Goal: Navigation & Orientation: Find specific page/section

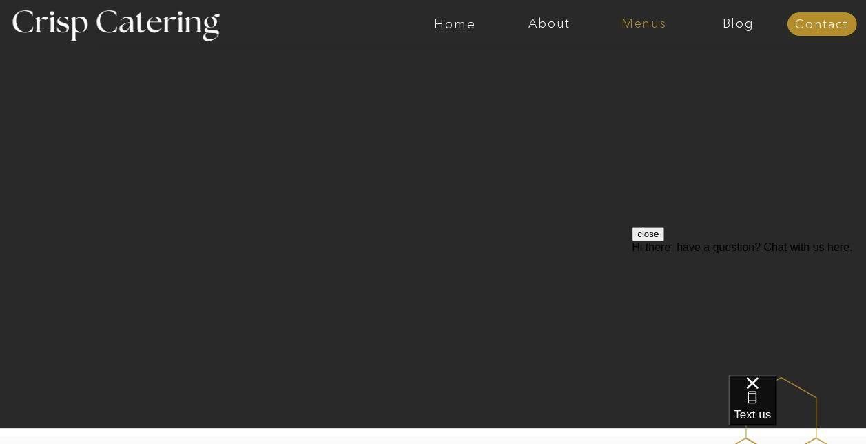
click at [655, 21] on nav "Menus" at bounding box center [644, 24] width 94 height 14
click at [669, 87] on nav "Winter (Sep-Feb)" at bounding box center [643, 80] width 113 height 13
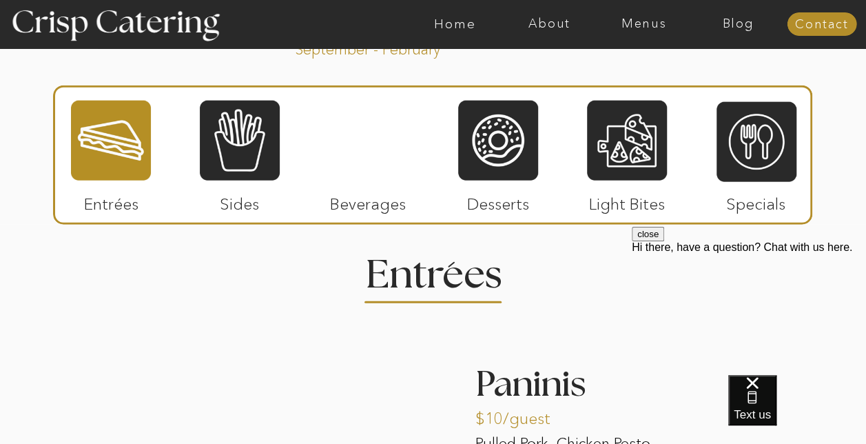
scroll to position [1580, 0]
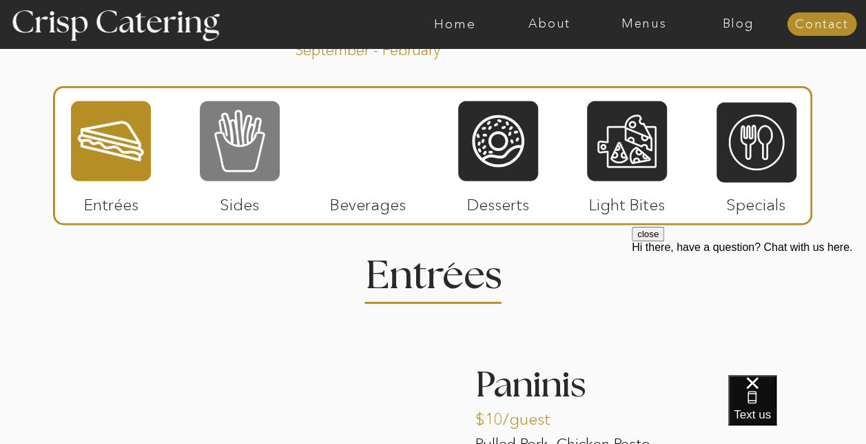
click at [265, 131] on div at bounding box center [240, 141] width 80 height 83
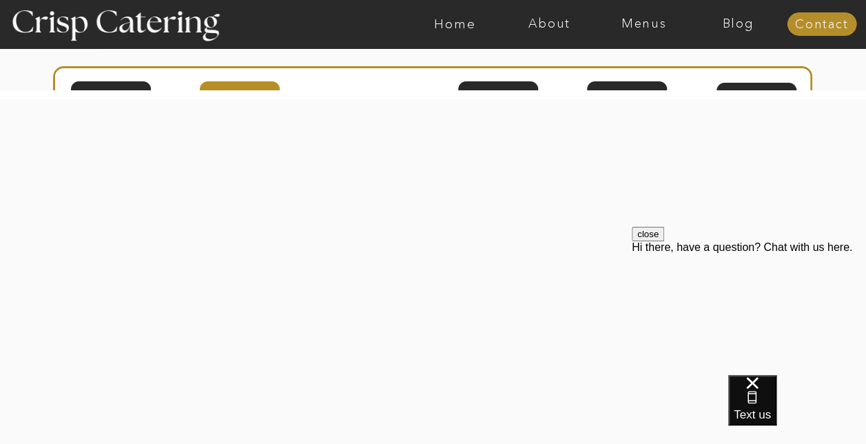
scroll to position [2730, 0]
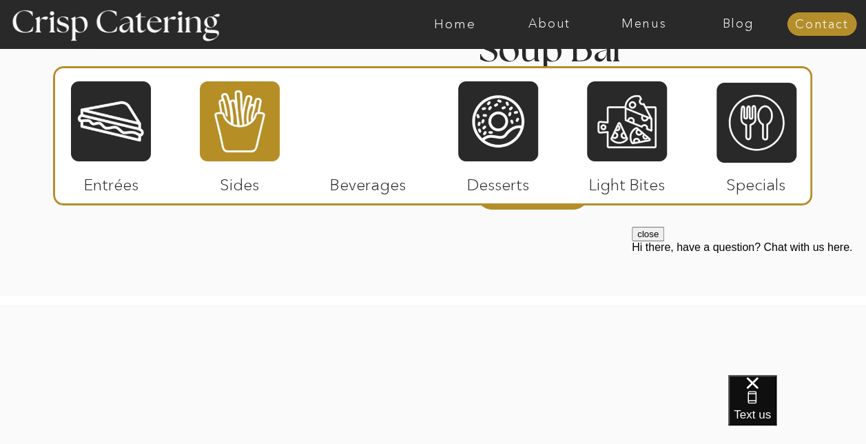
click at [387, 168] on p "Beverages" at bounding box center [369, 181] width 92 height 40
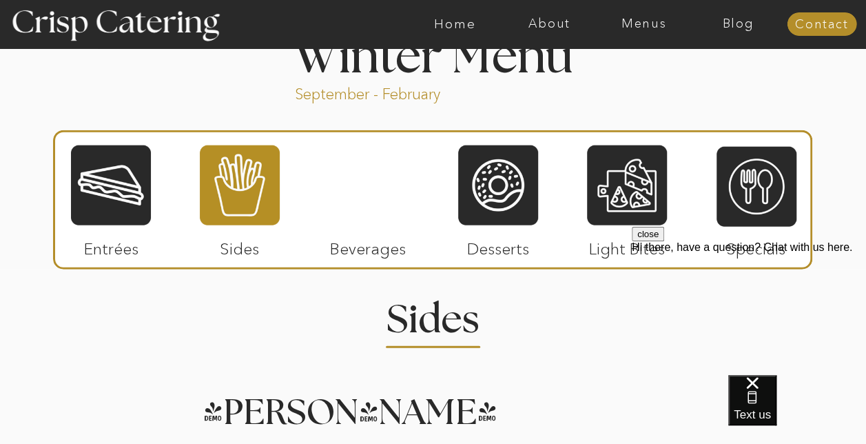
scroll to position [1584, 0]
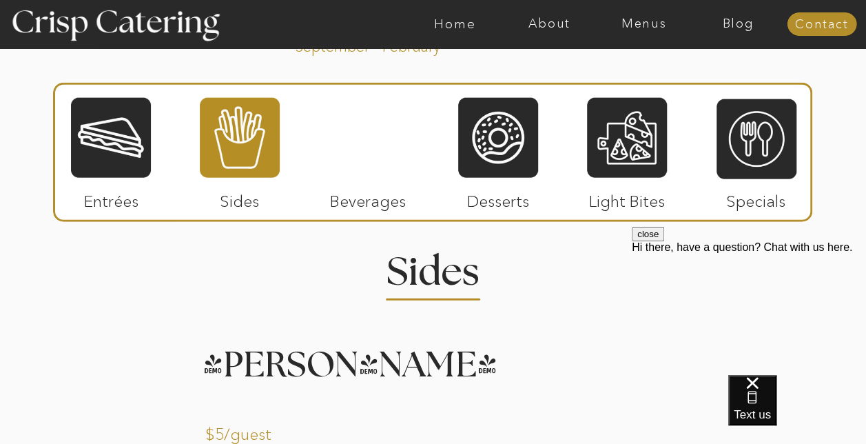
click at [355, 140] on div at bounding box center [369, 137] width 80 height 83
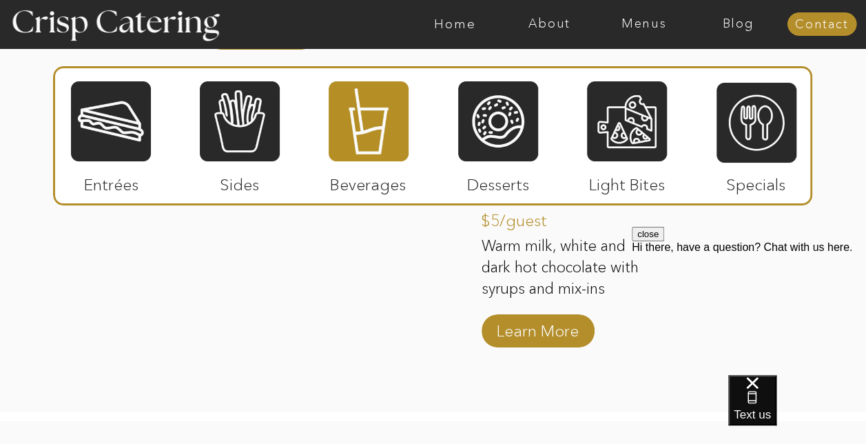
scroll to position [2337, 0]
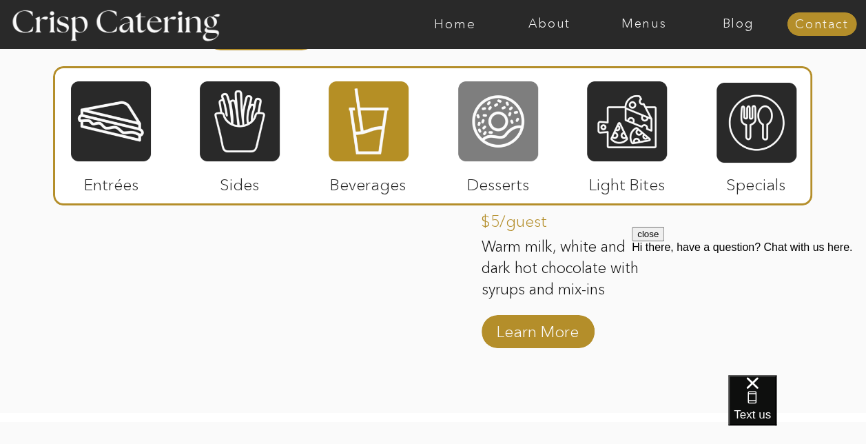
click at [516, 128] on div at bounding box center [498, 121] width 80 height 83
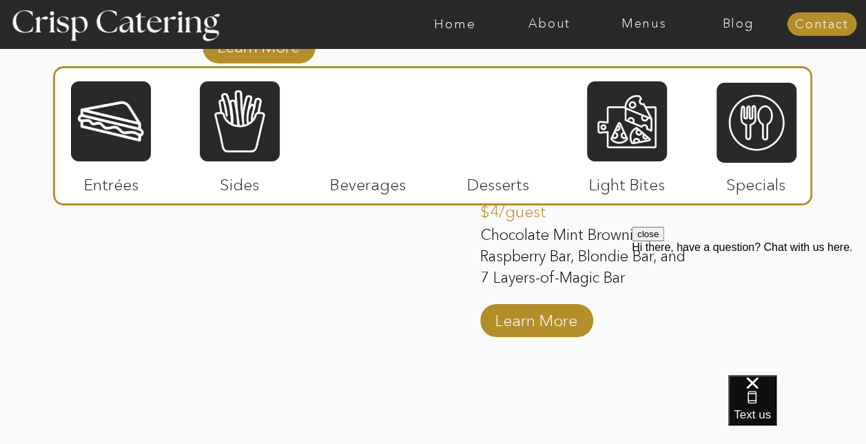
scroll to position [2343, 0]
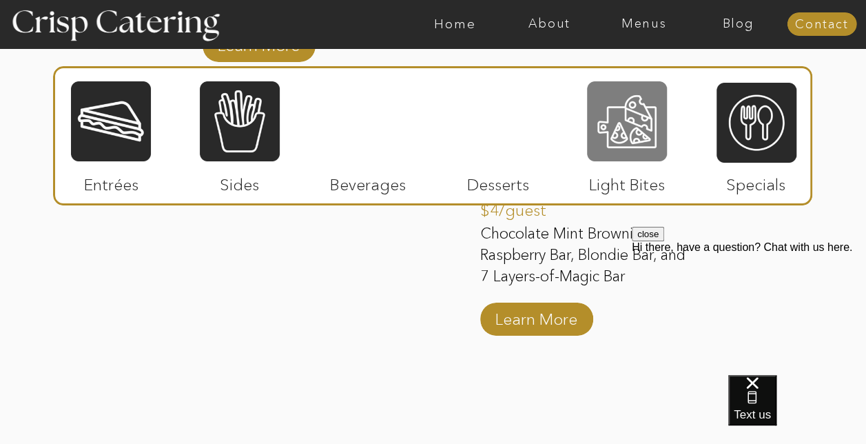
click at [611, 141] on div at bounding box center [627, 121] width 80 height 83
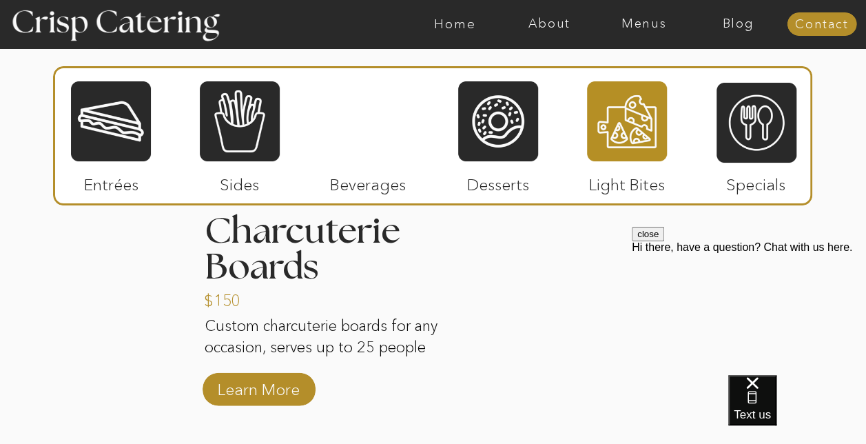
scroll to position [1755, 0]
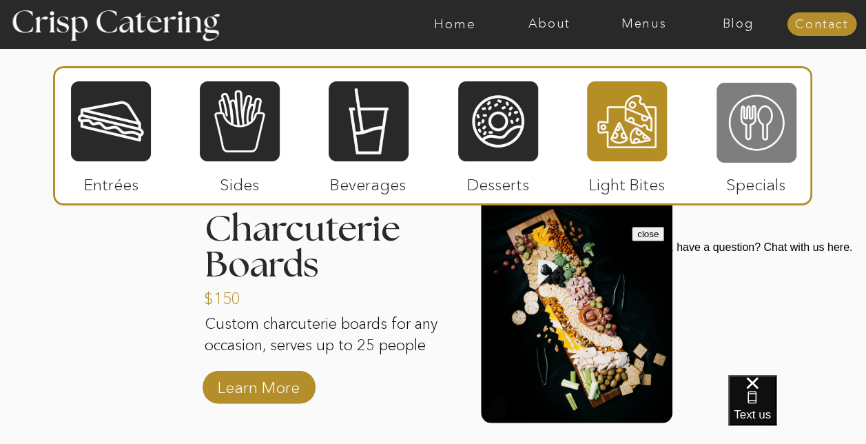
click at [753, 139] on div at bounding box center [757, 122] width 80 height 83
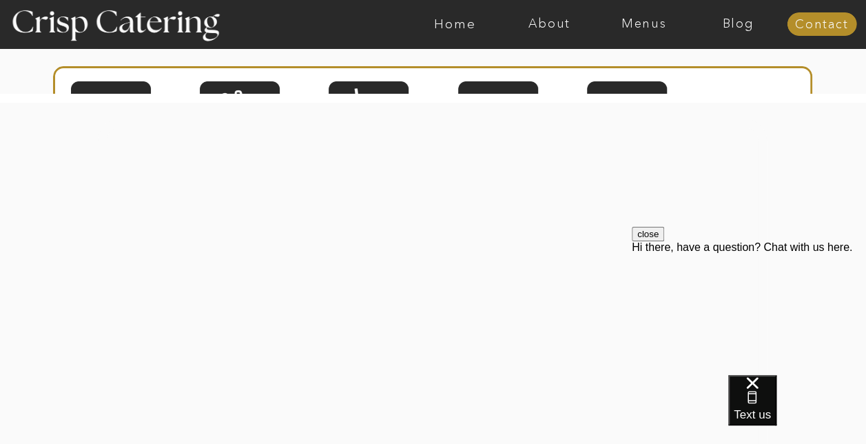
scroll to position [2386, 0]
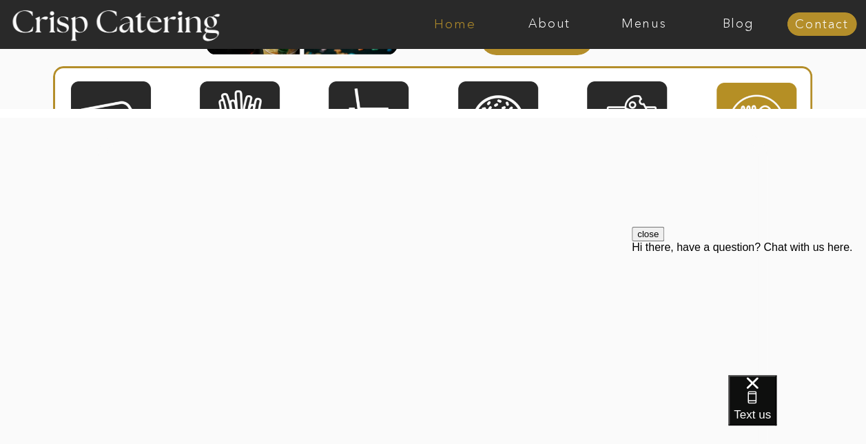
click at [462, 25] on nav "Home" at bounding box center [455, 24] width 94 height 14
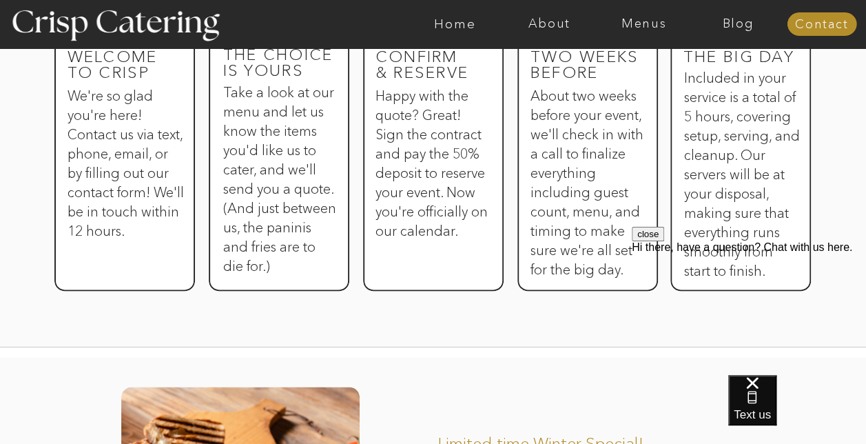
scroll to position [833, 0]
click at [557, 21] on nav "About" at bounding box center [549, 24] width 94 height 14
